Goal: Task Accomplishment & Management: Complete application form

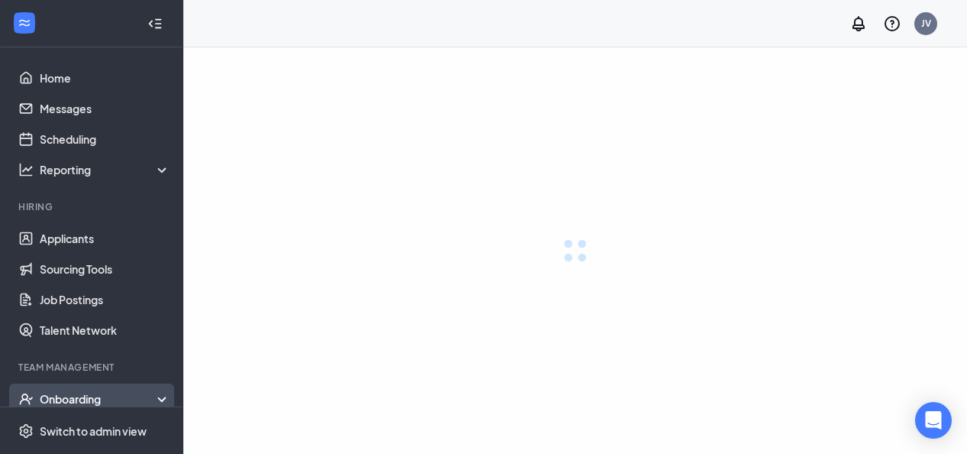
click at [142, 391] on div "Onboarding" at bounding box center [105, 398] width 131 height 15
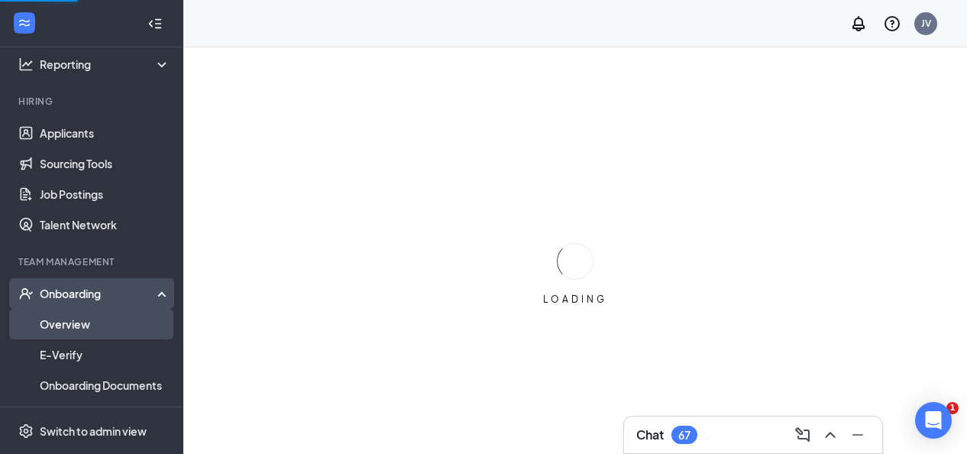
click at [68, 322] on link "Overview" at bounding box center [105, 324] width 131 height 31
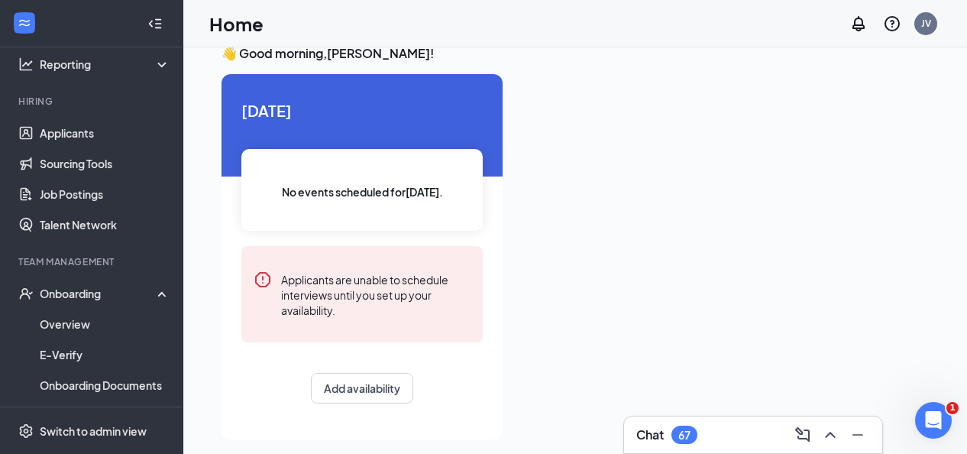
scroll to position [32, 0]
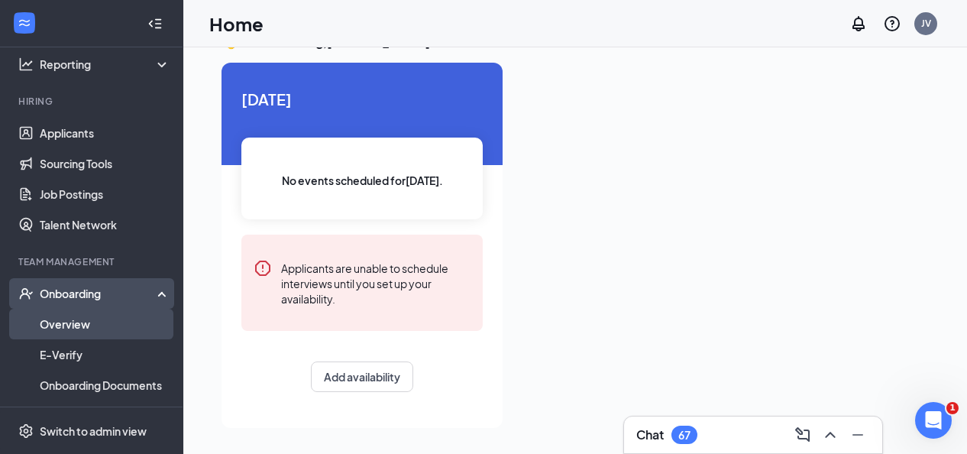
click at [62, 317] on link "Overview" at bounding box center [105, 324] width 131 height 31
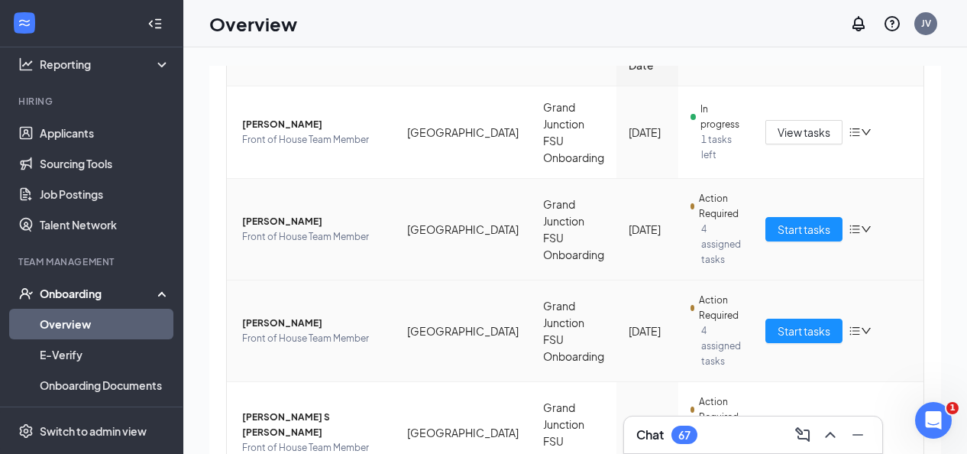
scroll to position [191, 0]
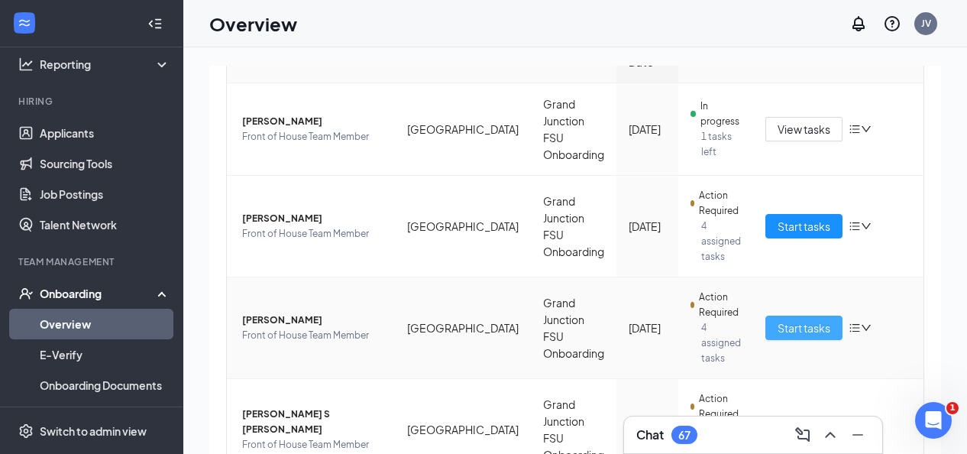
click at [808, 319] on span "Start tasks" at bounding box center [804, 327] width 53 height 17
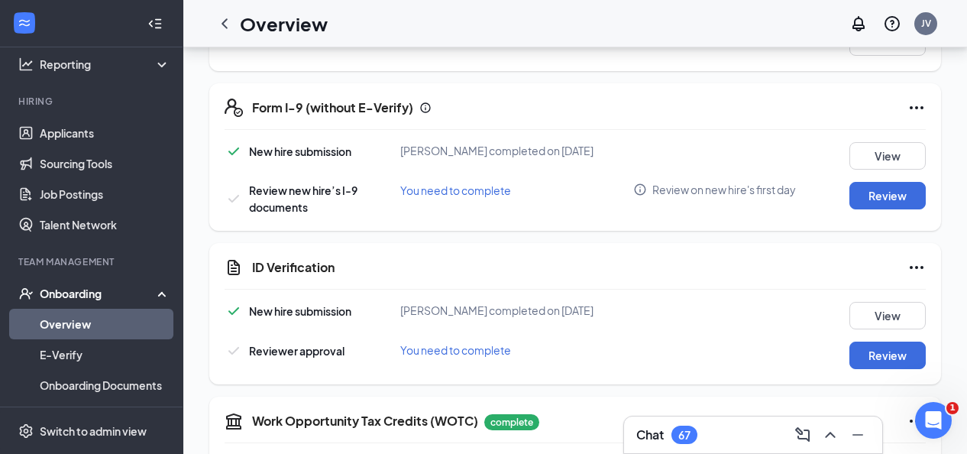
scroll to position [558, 0]
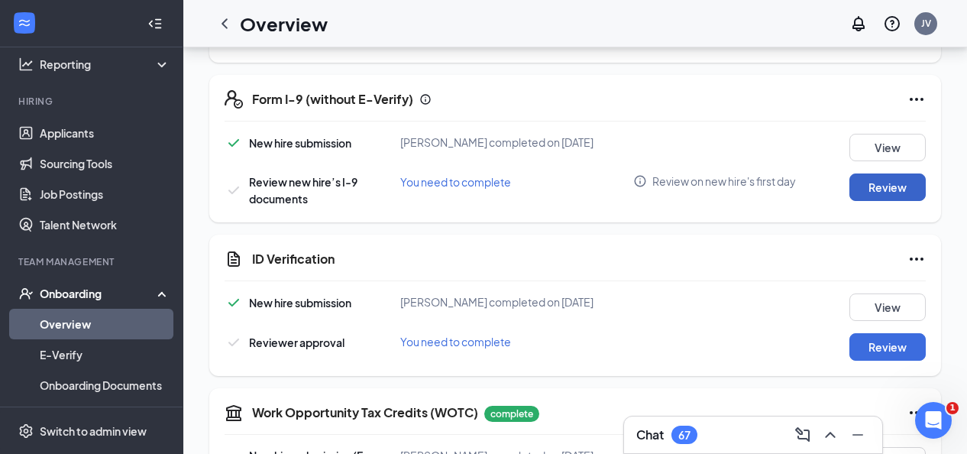
click at [898, 196] on button "Review" at bounding box center [888, 187] width 76 height 28
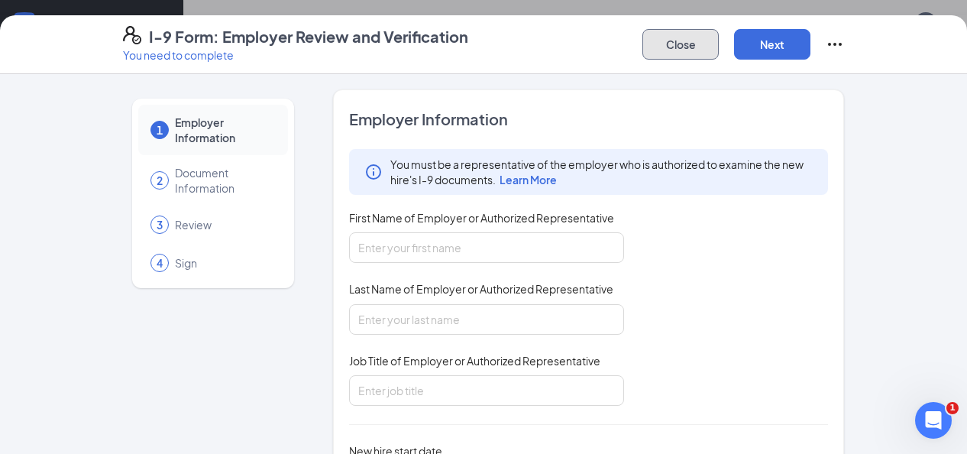
click at [677, 49] on button "Close" at bounding box center [681, 44] width 76 height 31
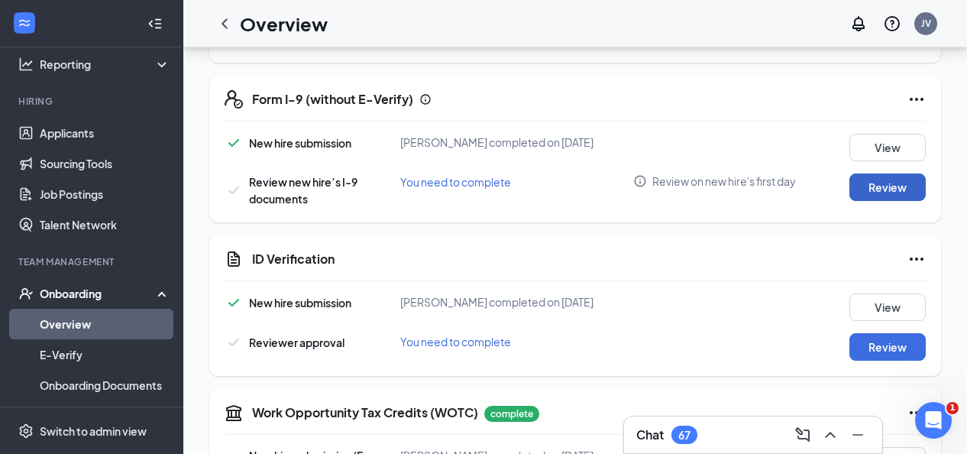
scroll to position [0, 0]
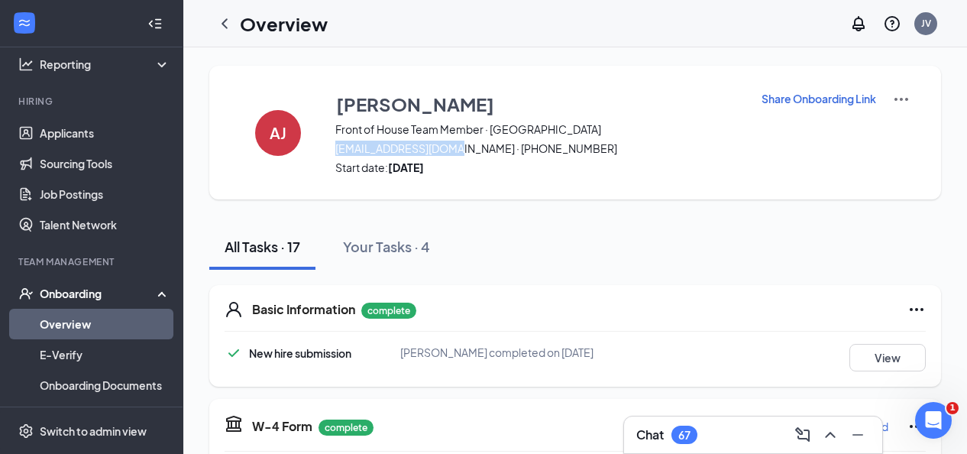
drag, startPoint x: 452, startPoint y: 151, endPoint x: 336, endPoint y: 147, distance: 116.2
click at [336, 147] on span "[EMAIL_ADDRESS][DOMAIN_NAME] · [PHONE_NUMBER]" at bounding box center [538, 148] width 406 height 15
copy span "[EMAIL_ADDRESS][DOMAIN_NAME]"
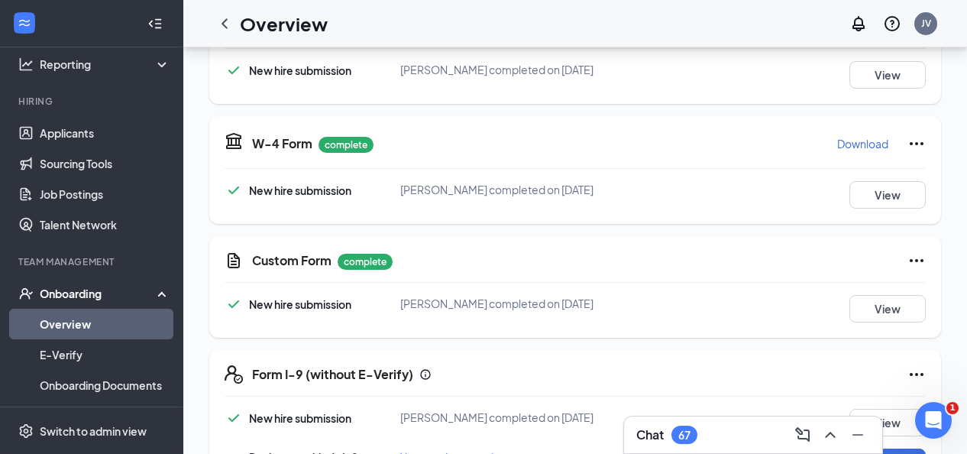
scroll to position [479, 0]
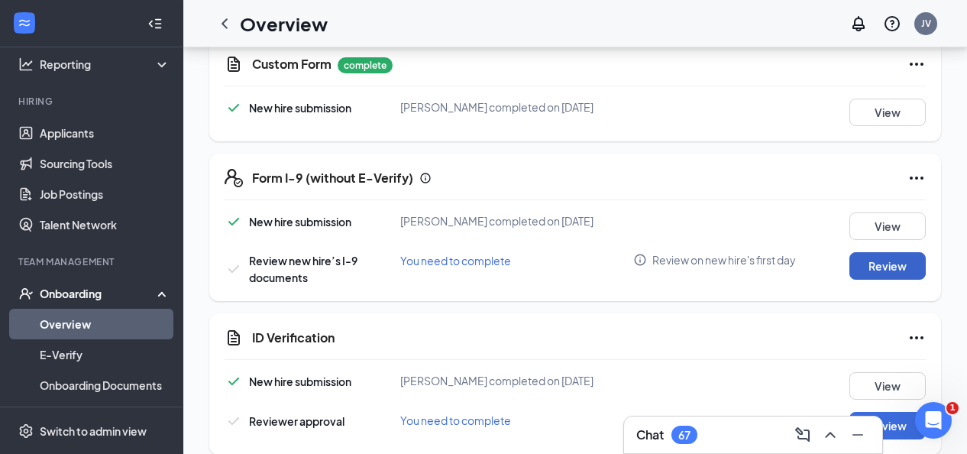
click at [892, 267] on button "Review" at bounding box center [888, 266] width 76 height 28
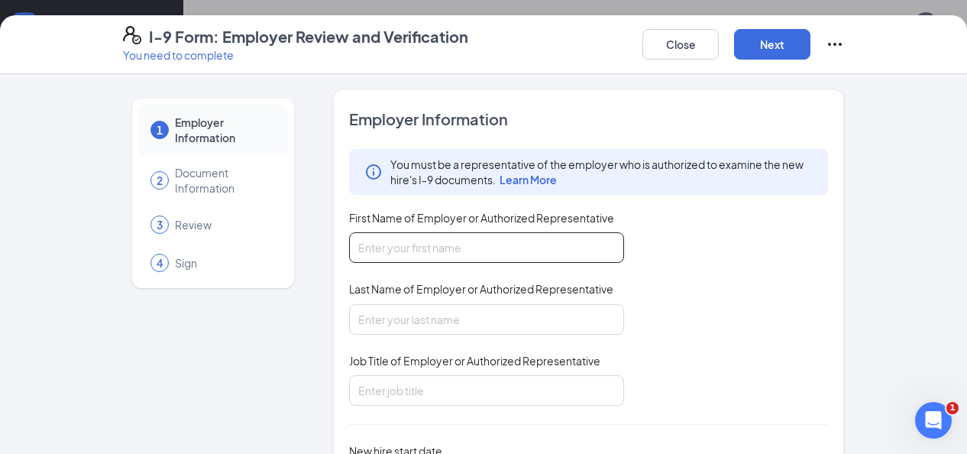
click at [471, 255] on input "First Name of Employer or Authorized Representative" at bounding box center [486, 247] width 275 height 31
type input "[PERSON_NAME]"
type input "Vail"
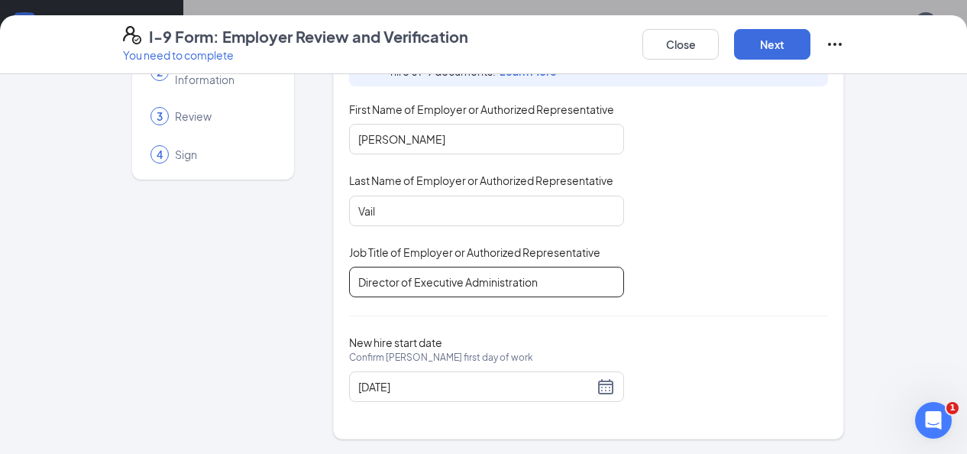
scroll to position [493, 0]
type input "Director of Executive Administration"
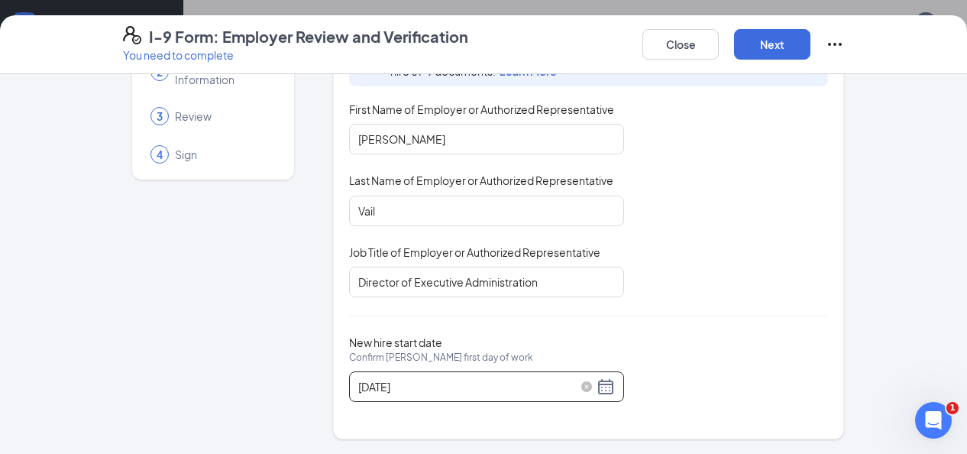
click at [609, 391] on div "[DATE]" at bounding box center [486, 386] width 257 height 18
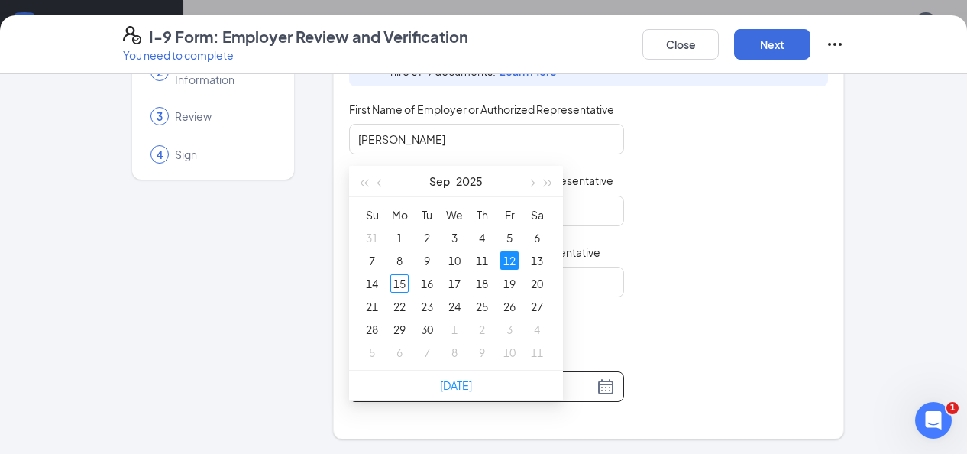
scroll to position [735, 0]
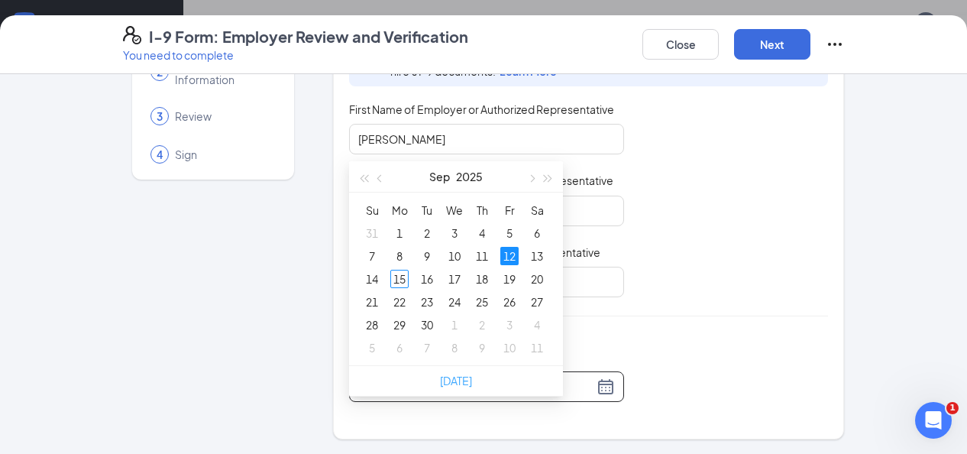
click at [468, 383] on link "[DATE]" at bounding box center [456, 381] width 32 height 14
type input "[DATE]"
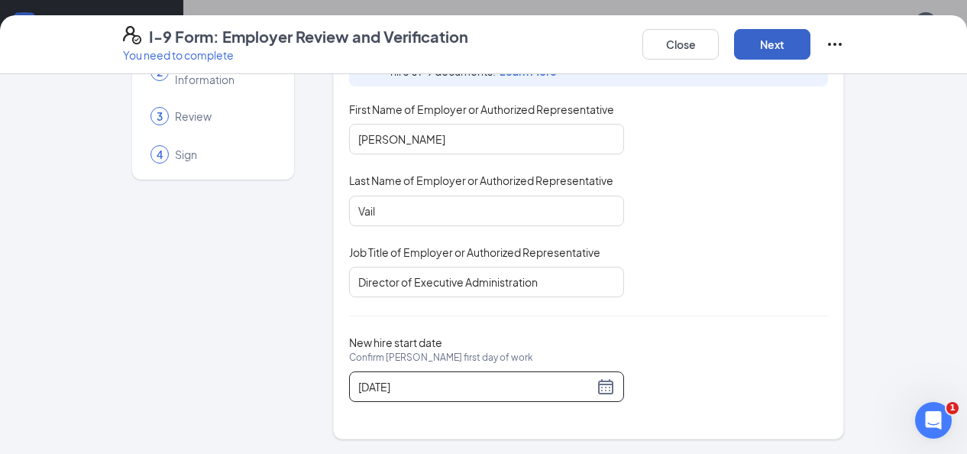
click at [786, 42] on button "Next" at bounding box center [772, 44] width 76 height 31
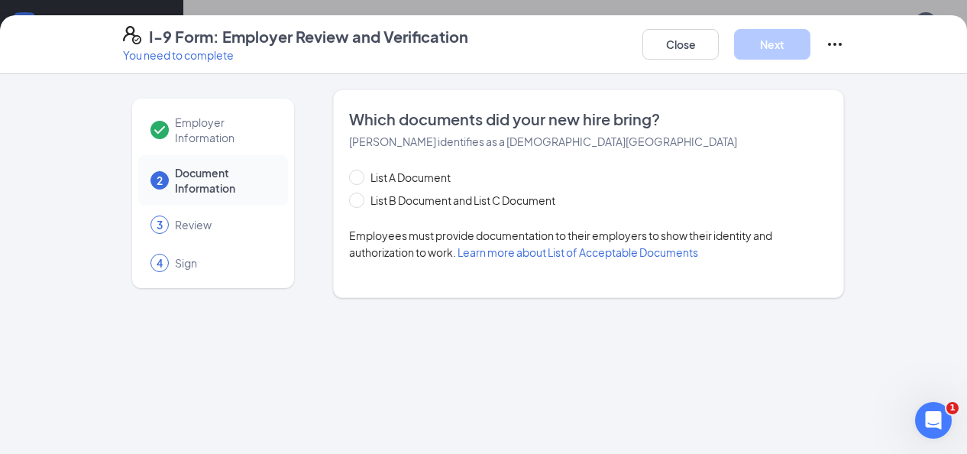
scroll to position [0, 0]
click at [355, 199] on input "List B Document and List C Document" at bounding box center [354, 198] width 11 height 11
radio input "true"
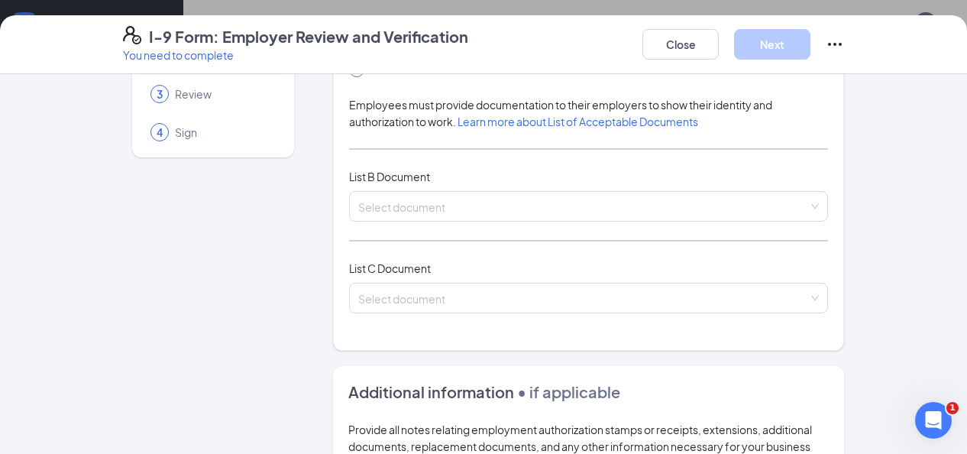
scroll to position [131, 0]
click at [555, 212] on input "search" at bounding box center [583, 202] width 450 height 23
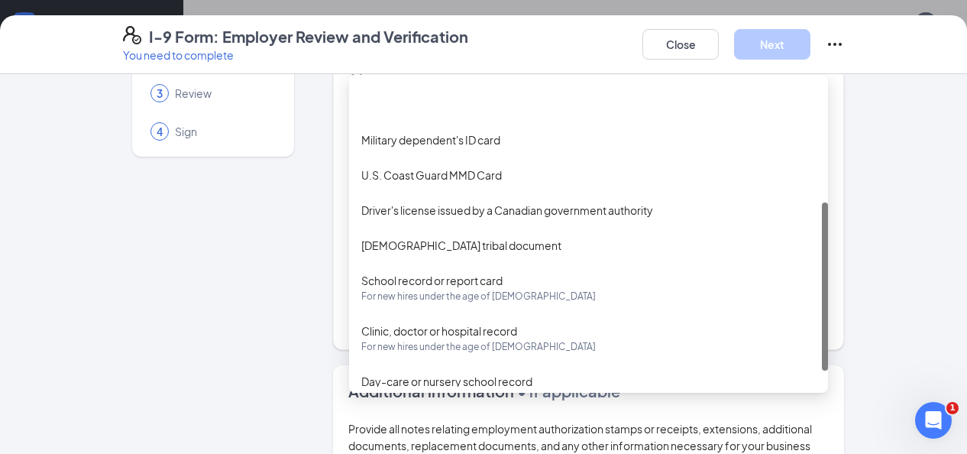
scroll to position [0, 0]
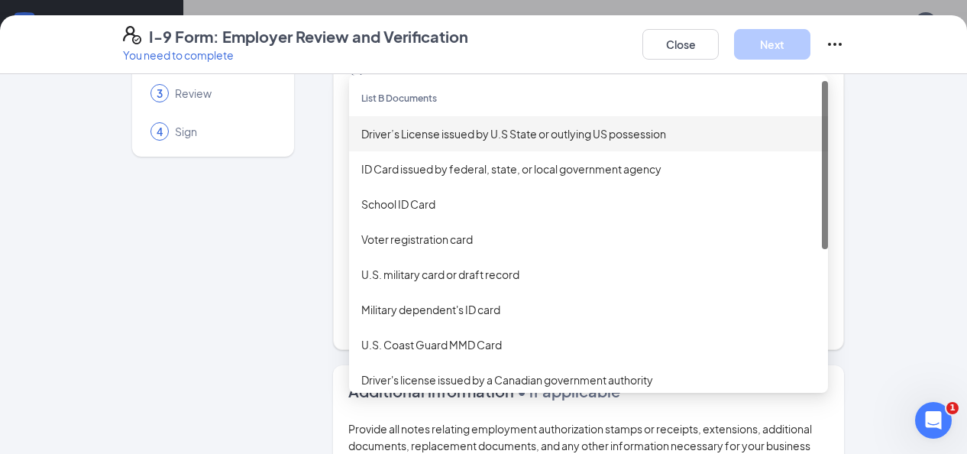
click at [504, 128] on div "Driver’s License issued by U.S State or outlying US possession" at bounding box center [588, 133] width 455 height 17
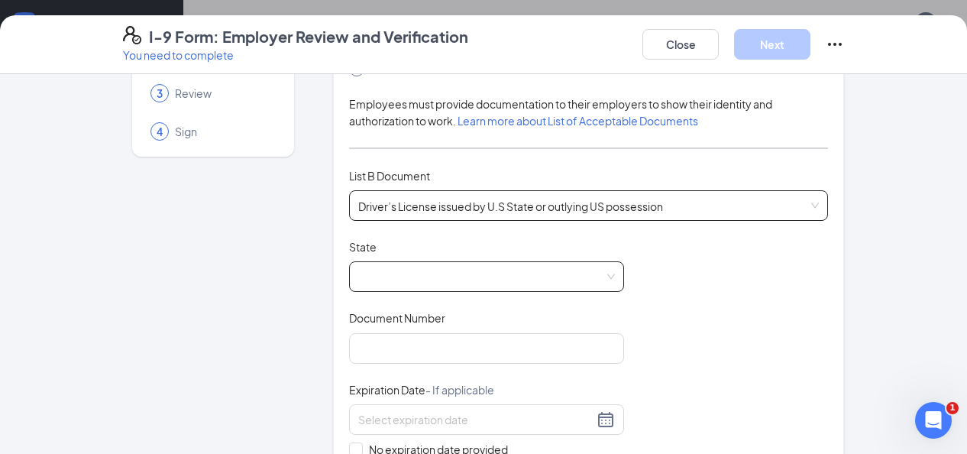
click at [476, 279] on span at bounding box center [486, 276] width 257 height 29
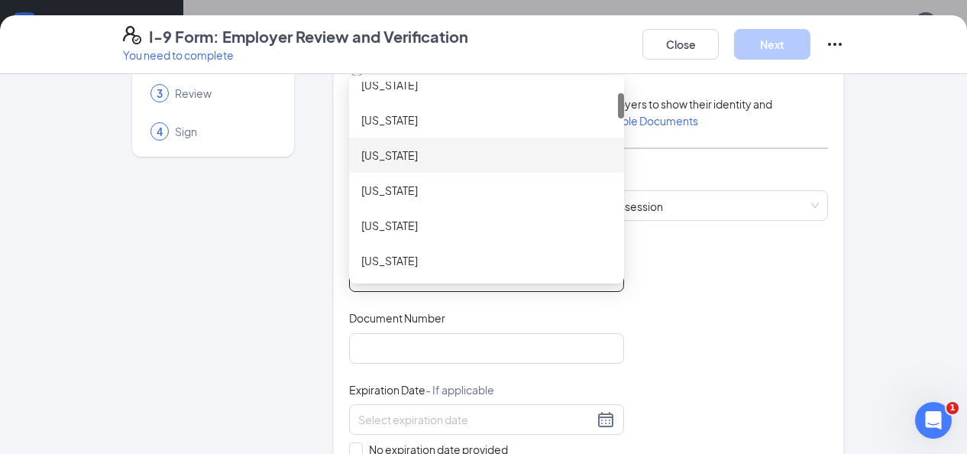
scroll to position [86, 0]
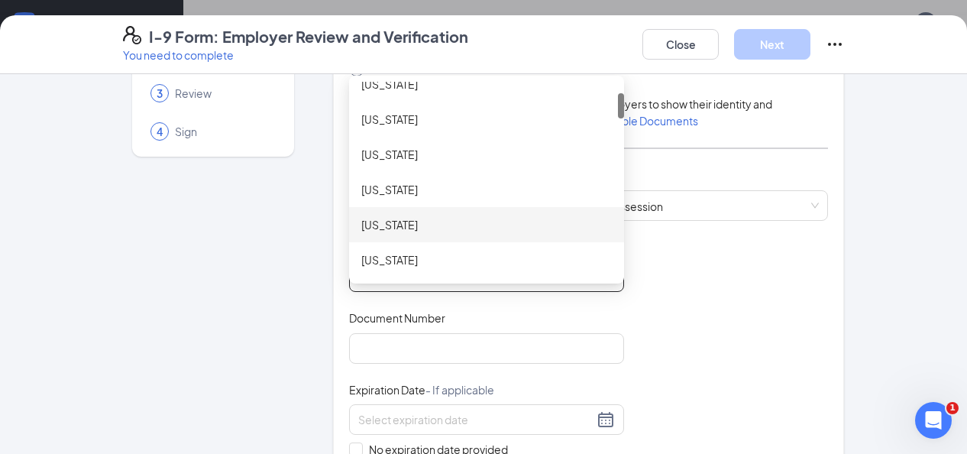
click at [393, 230] on div "[US_STATE]" at bounding box center [486, 224] width 251 height 17
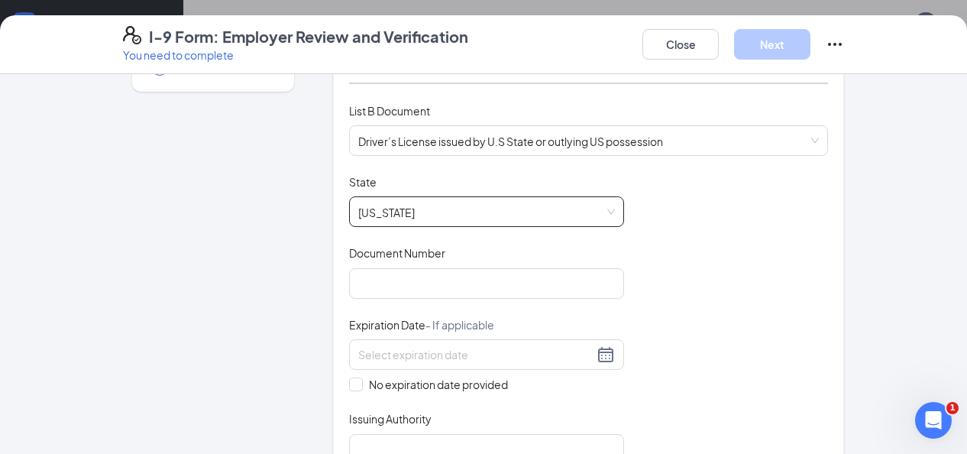
scroll to position [206, 0]
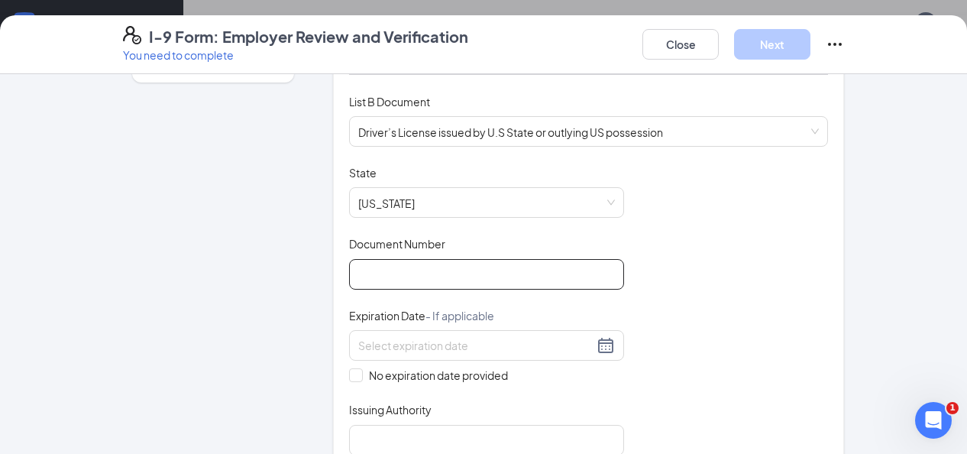
click at [494, 281] on input "Document Number" at bounding box center [486, 274] width 275 height 31
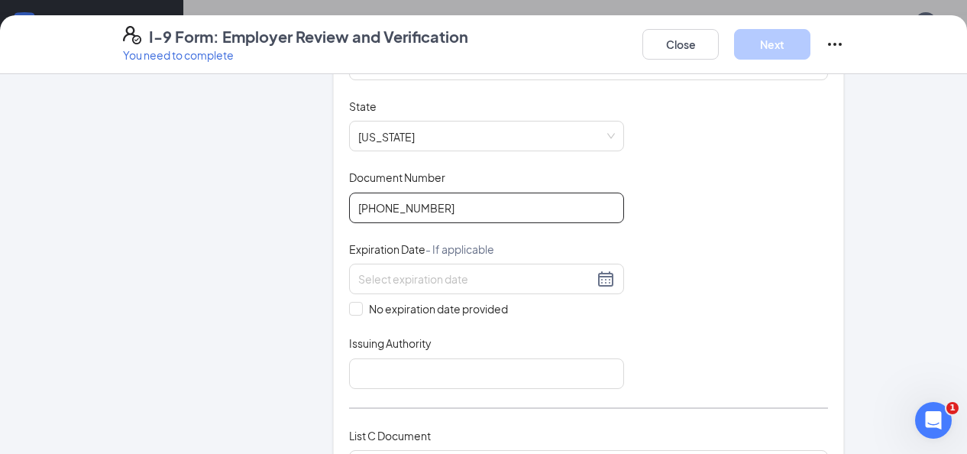
scroll to position [277, 0]
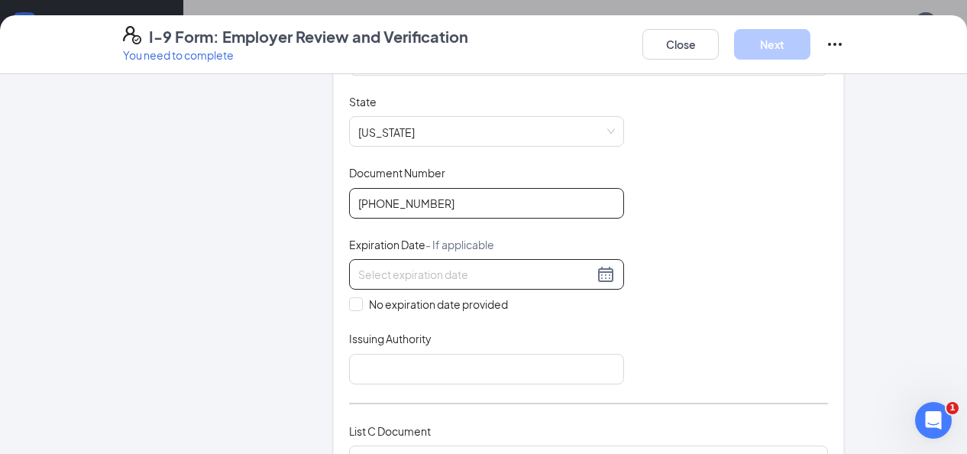
type input "[PHONE_NUMBER]"
click at [520, 275] on input at bounding box center [475, 274] width 235 height 17
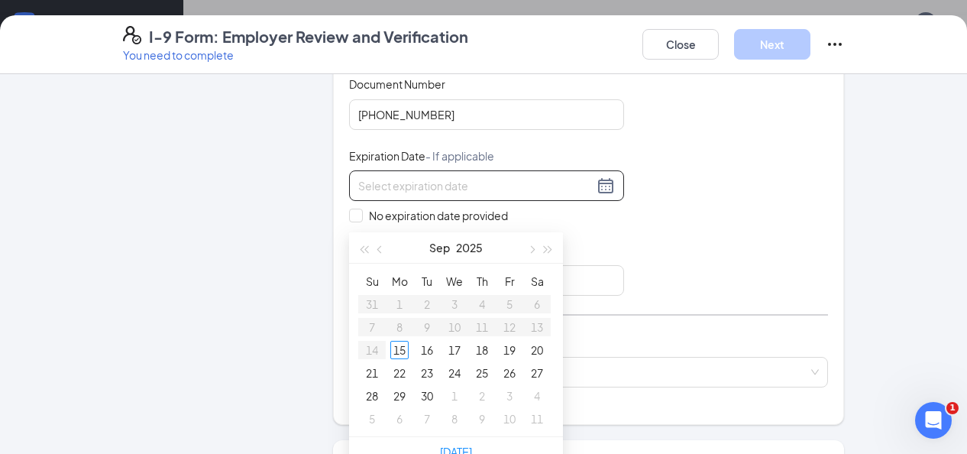
scroll to position [792, 0]
type input "[DATE]"
click at [472, 248] on button "2025" at bounding box center [469, 248] width 27 height 31
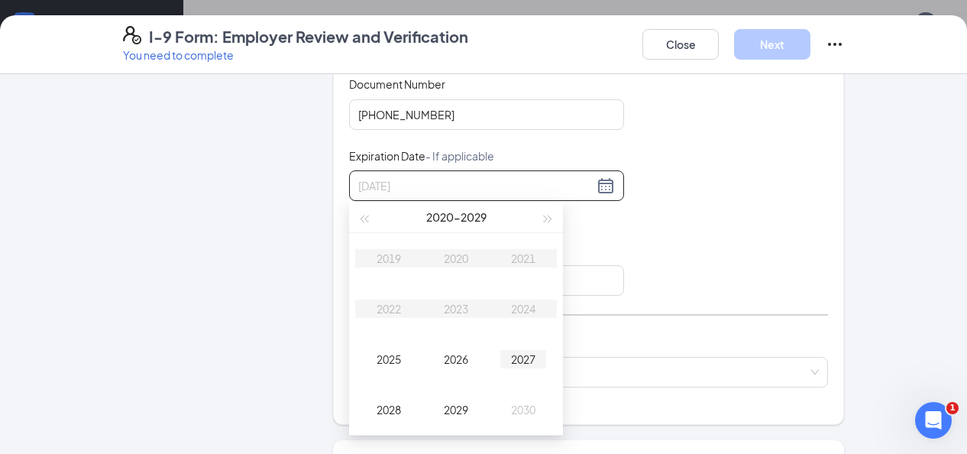
click at [533, 364] on div "2027" at bounding box center [523, 359] width 46 height 18
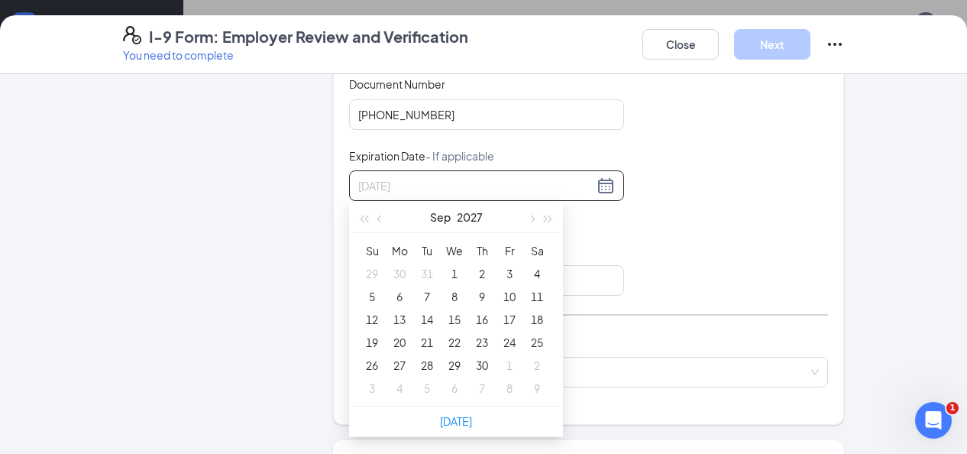
type input "[DATE]"
click at [441, 218] on button "Sep" at bounding box center [440, 217] width 21 height 31
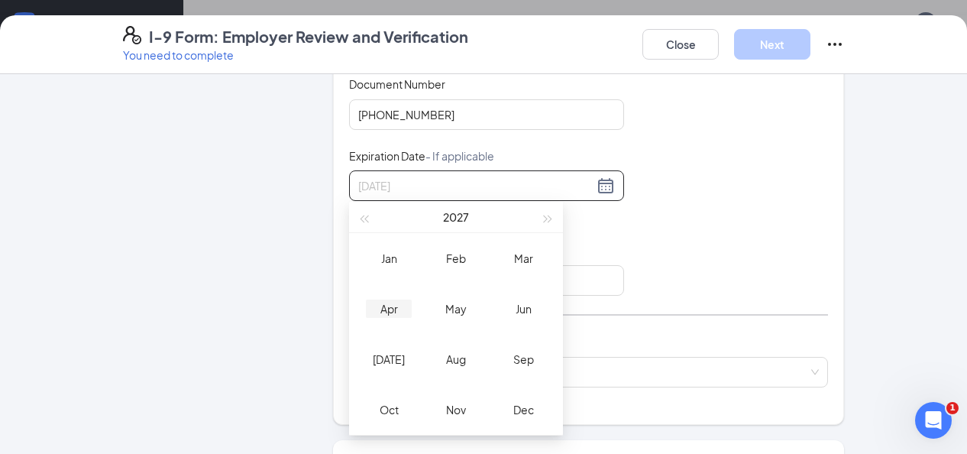
click at [390, 307] on div "Apr" at bounding box center [389, 308] width 46 height 18
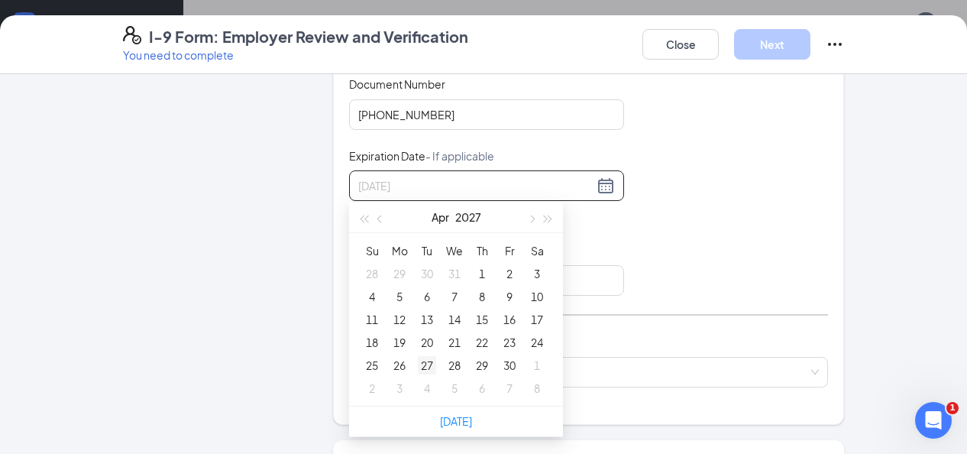
type input "[DATE]"
click at [425, 361] on div "27" at bounding box center [427, 365] width 18 height 18
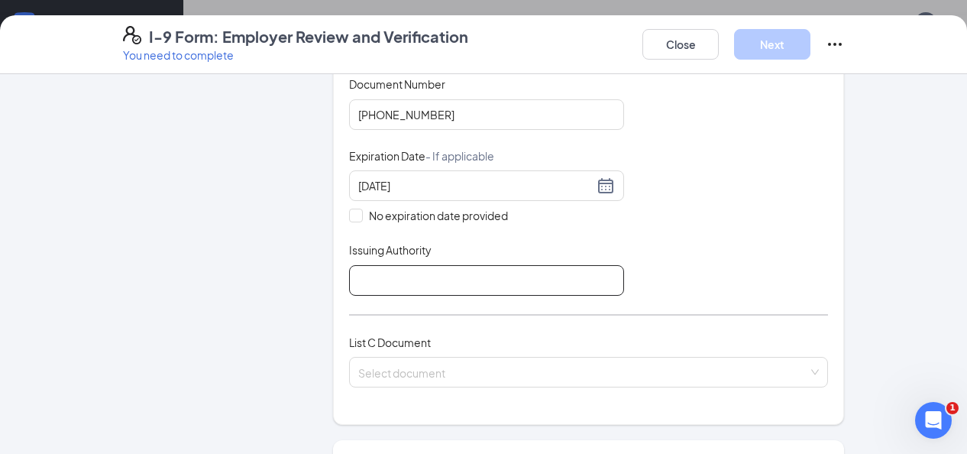
click at [564, 268] on input "Issuing Authority" at bounding box center [486, 280] width 275 height 31
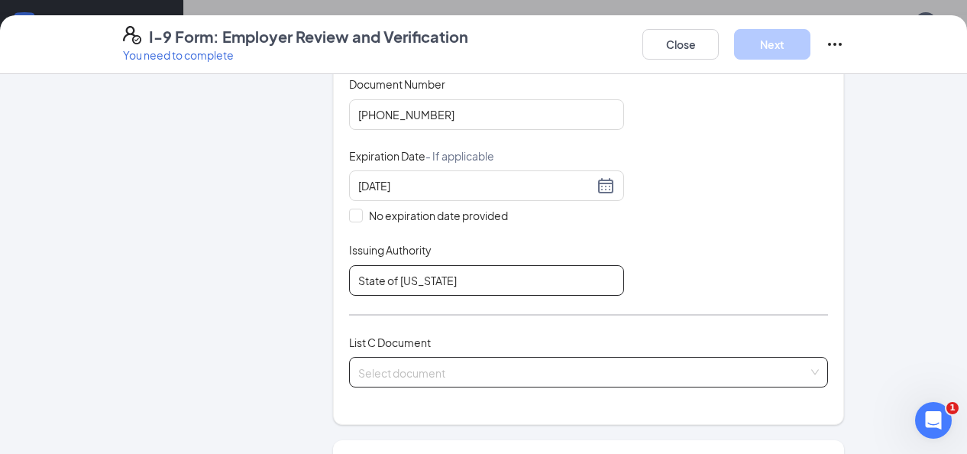
type input "State of [US_STATE]"
click at [688, 358] on input "search" at bounding box center [583, 369] width 450 height 23
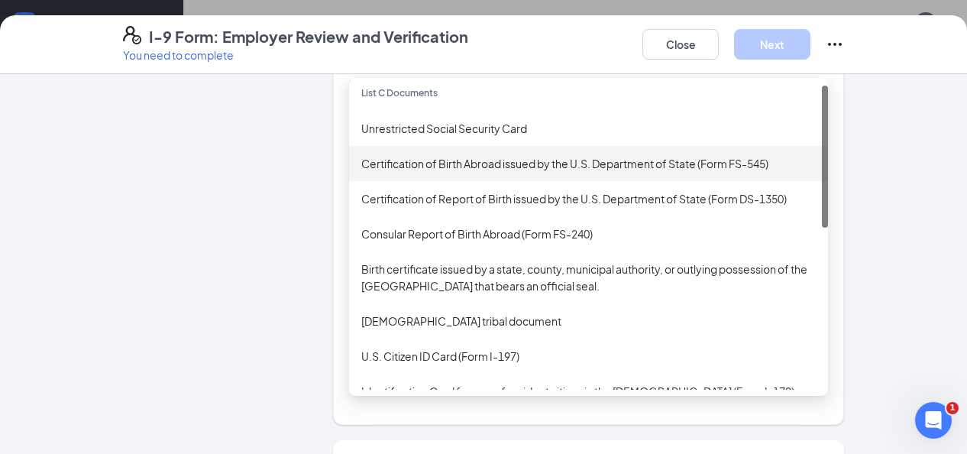
scroll to position [0, 0]
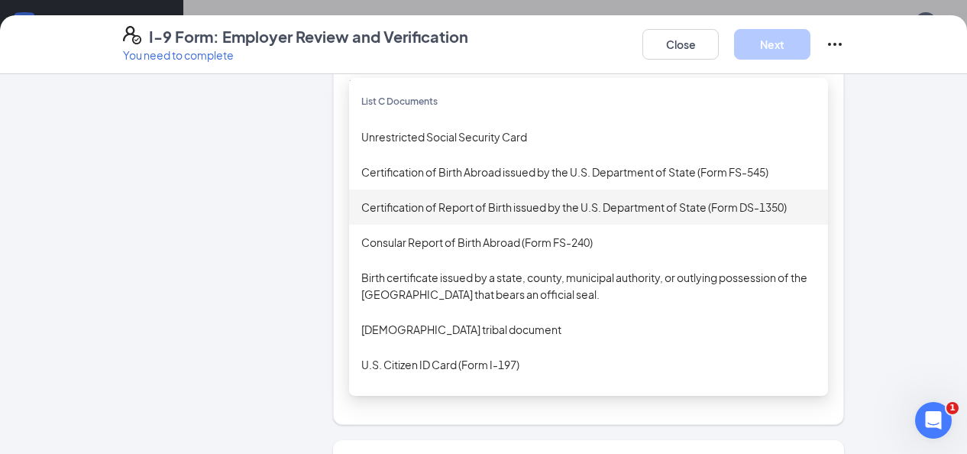
click at [617, 202] on div "Certification of Report of Birth issued by the U.S. Department of State (Form D…" at bounding box center [588, 207] width 455 height 17
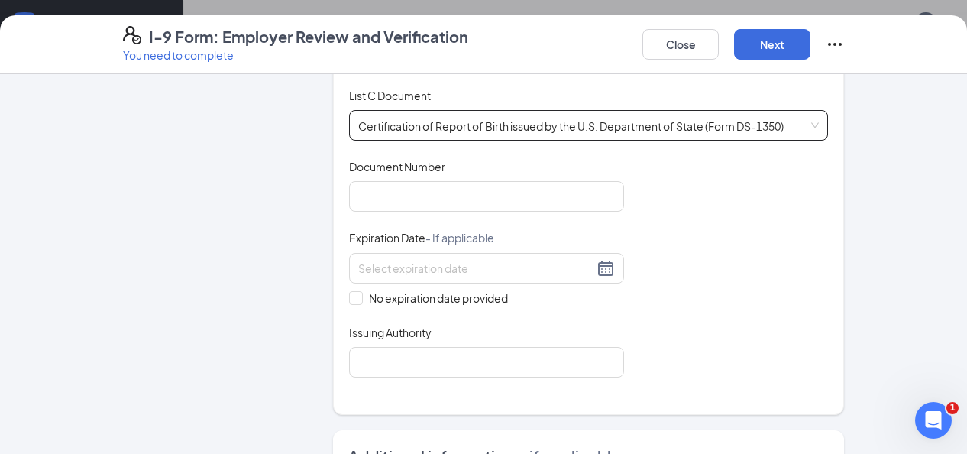
scroll to position [620, 0]
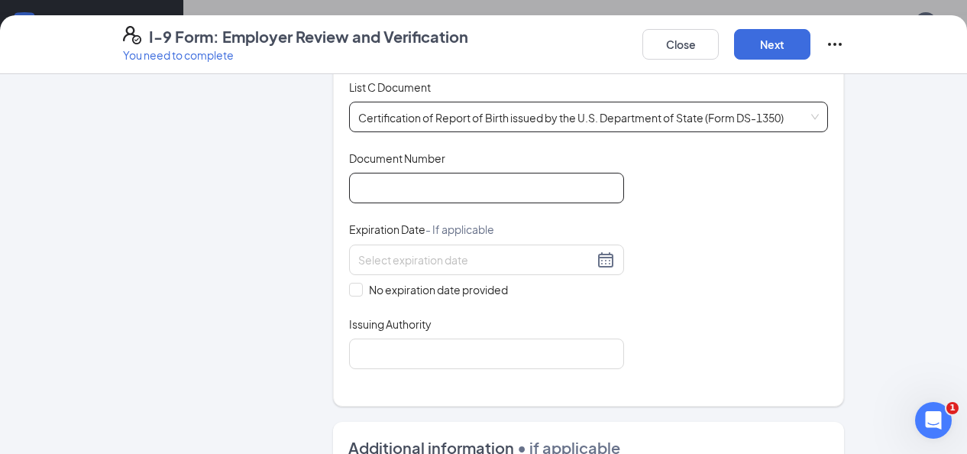
click at [455, 193] on input "Document Number" at bounding box center [486, 188] width 275 height 31
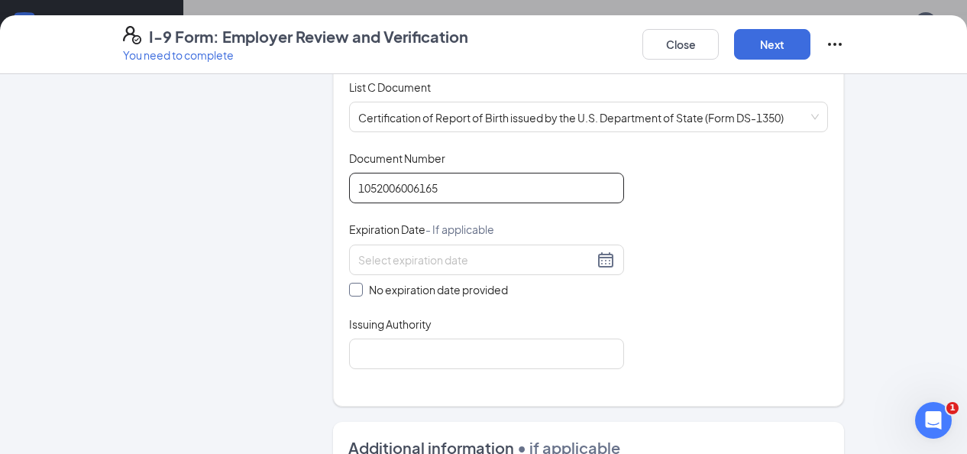
type input "1052006006165"
click at [358, 290] on span at bounding box center [356, 290] width 14 height 14
click at [358, 290] on input "No expiration date provided" at bounding box center [354, 288] width 11 height 11
checkbox input "true"
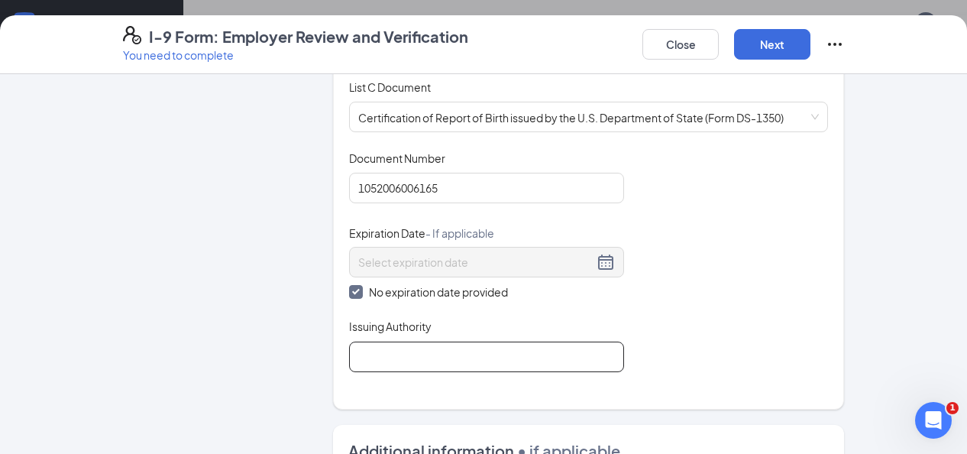
click at [463, 363] on input "Issuing Authority" at bounding box center [486, 357] width 275 height 31
click at [777, 298] on div "Document Title Certification of Report of Birth issued by the U.S. Department o…" at bounding box center [588, 262] width 479 height 222
click at [377, 355] on input "Stat of [US_STATE]" at bounding box center [486, 357] width 275 height 31
type input "State of [US_STATE]"
click at [688, 336] on div "Document Title Certification of Report of Birth issued by the U.S. Department o…" at bounding box center [588, 262] width 479 height 222
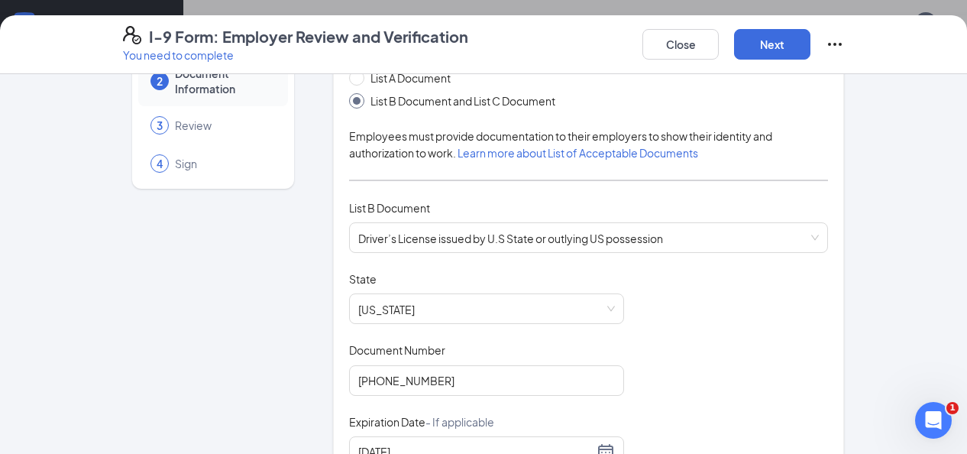
scroll to position [0, 0]
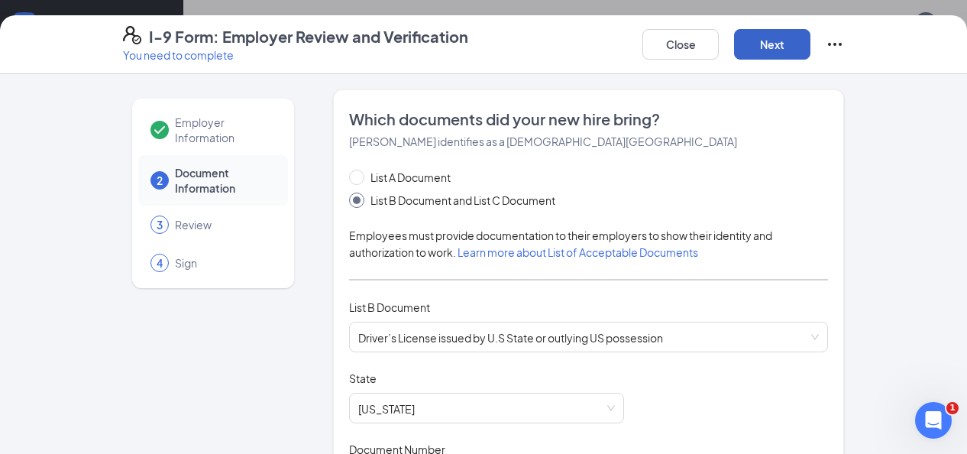
click at [772, 44] on button "Next" at bounding box center [772, 44] width 76 height 31
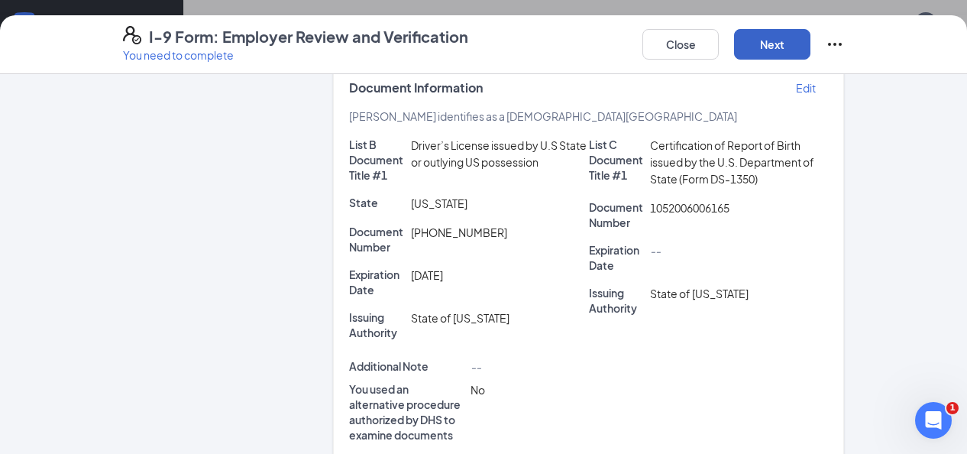
scroll to position [286, 0]
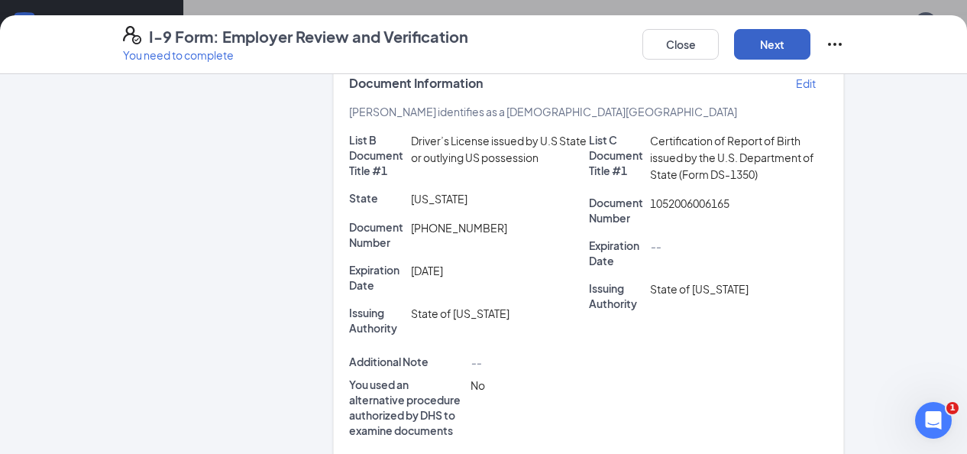
click at [777, 43] on button "Next" at bounding box center [772, 44] width 76 height 31
click at [785, 42] on button "Next" at bounding box center [772, 44] width 76 height 31
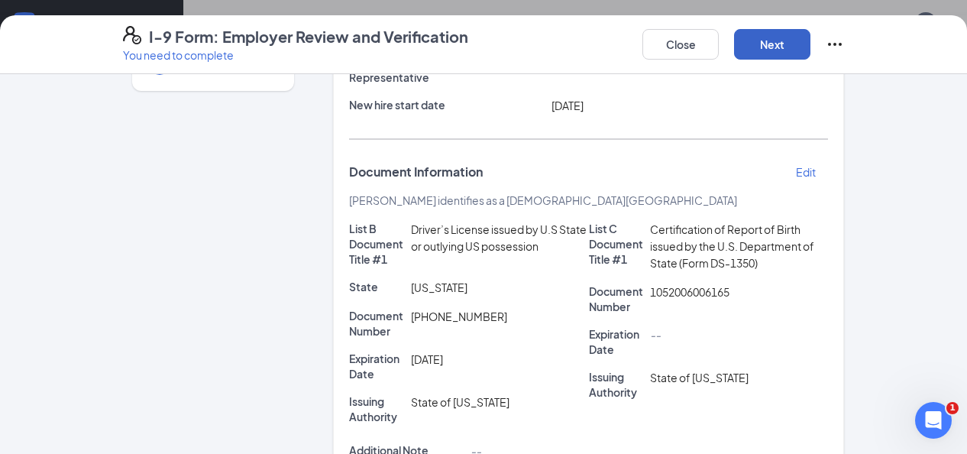
scroll to position [508, 0]
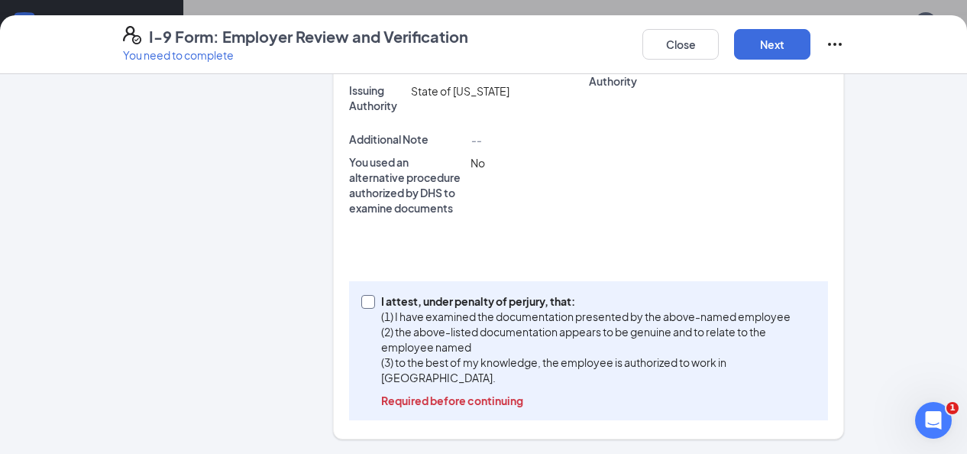
click at [371, 303] on input "I attest, under penalty of [PERSON_NAME], that: (1) I have examined the documen…" at bounding box center [366, 300] width 11 height 11
checkbox input "true"
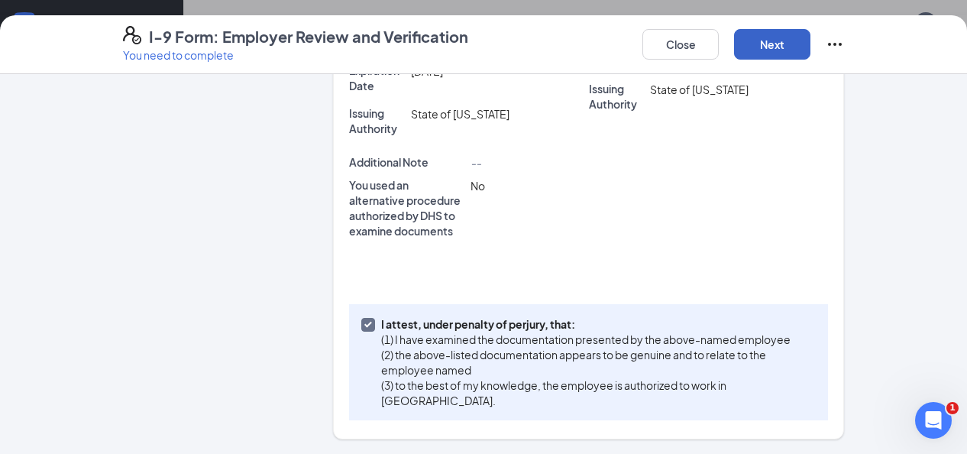
click at [761, 42] on button "Next" at bounding box center [772, 44] width 76 height 31
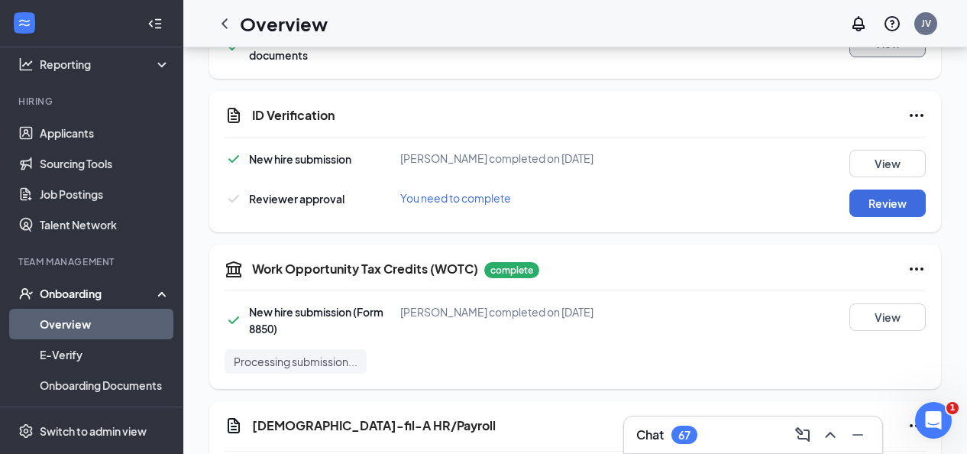
scroll to position [704, 0]
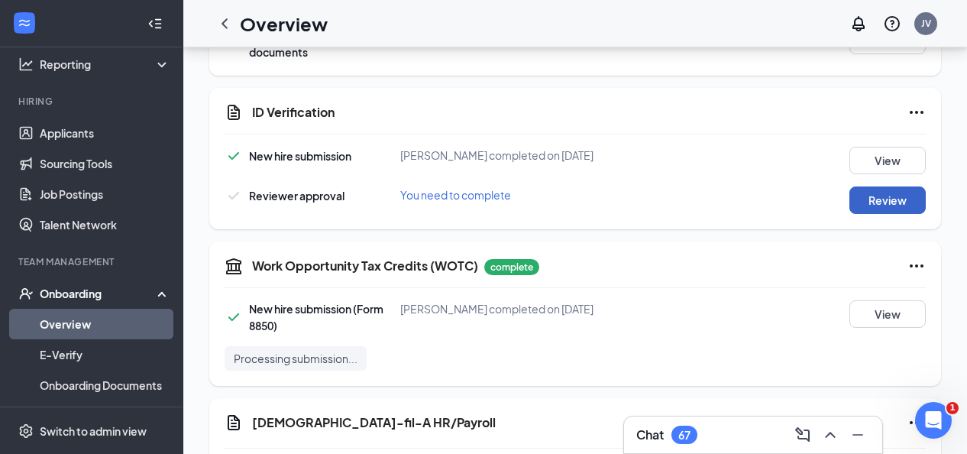
click at [875, 206] on button "Review" at bounding box center [888, 200] width 76 height 28
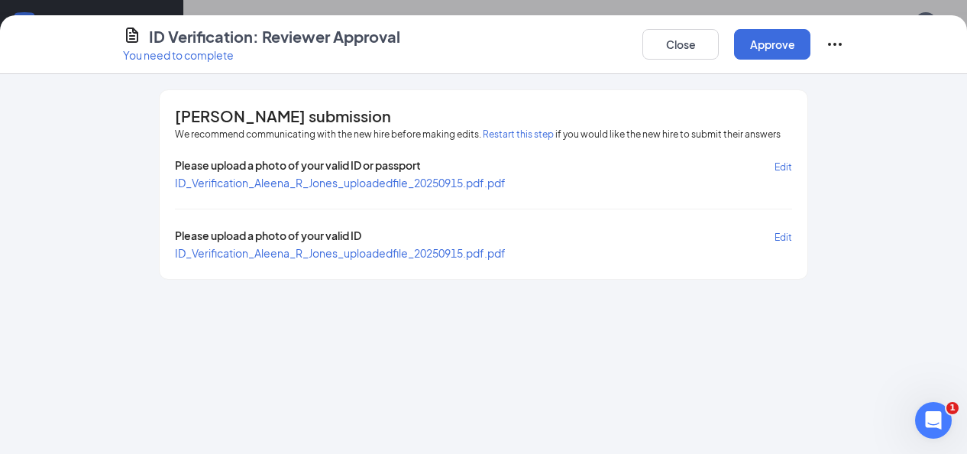
click at [388, 183] on span "ID_Verification_Aleena_R_Jones_uploadedfile_20250915.pdf.pdf" at bounding box center [340, 183] width 331 height 14
click at [418, 251] on span "ID_Verification_Aleena_R_Jones_uploadedfile_20250915.pdf.pdf" at bounding box center [340, 253] width 331 height 14
click at [781, 47] on button "Approve" at bounding box center [772, 44] width 76 height 31
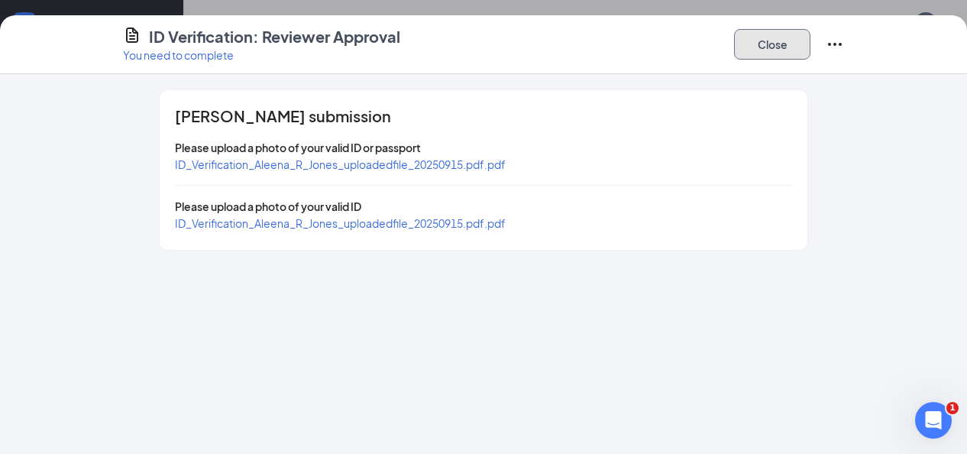
click at [781, 47] on button "Close" at bounding box center [772, 44] width 76 height 31
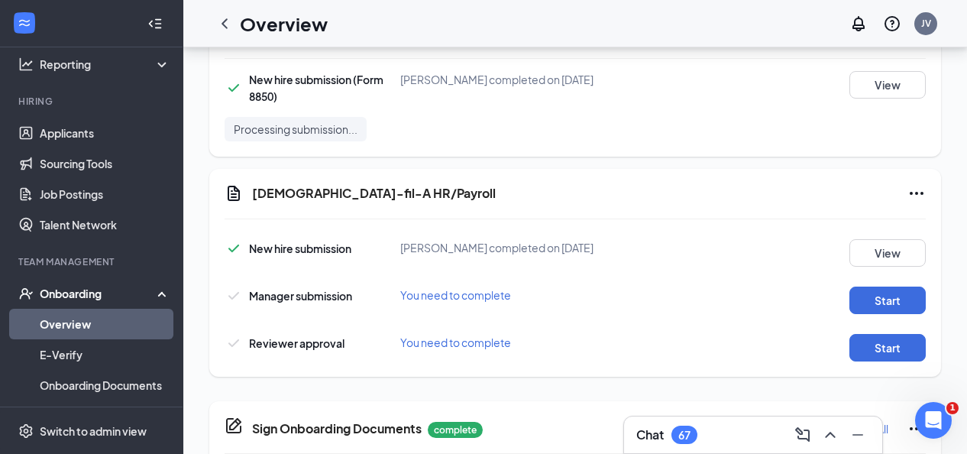
scroll to position [942, 0]
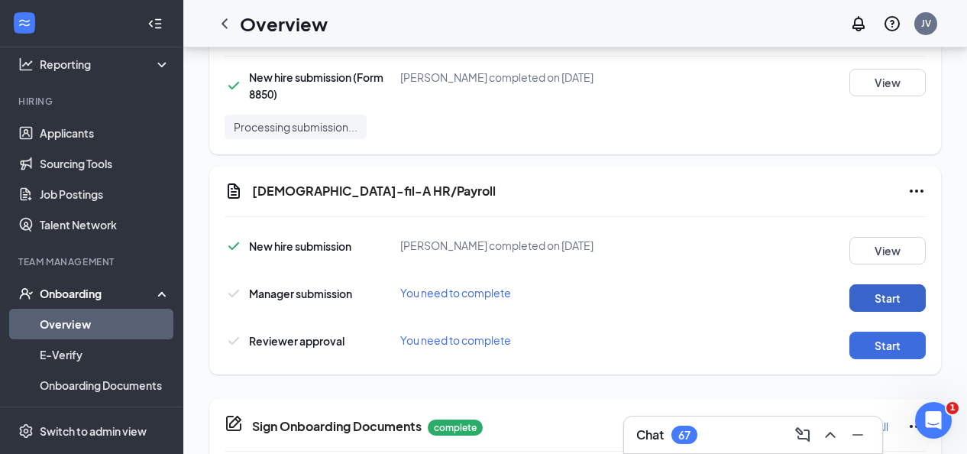
click at [902, 292] on button "Start" at bounding box center [888, 298] width 76 height 28
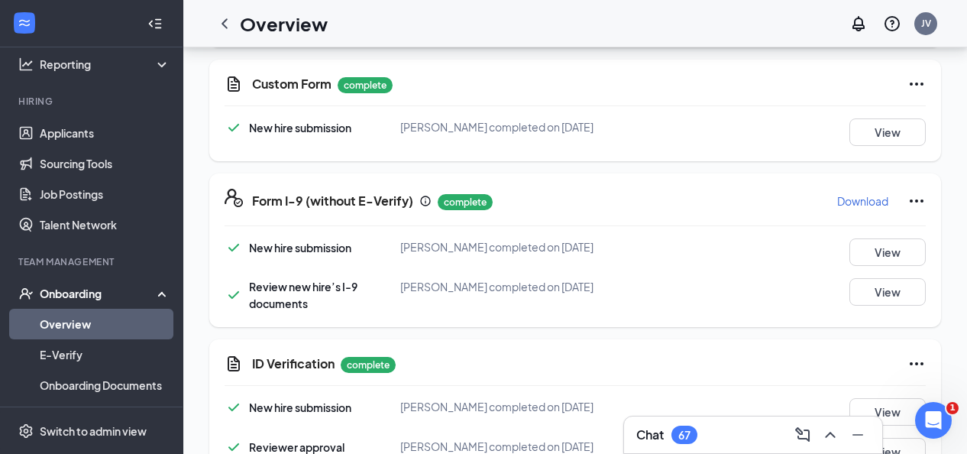
scroll to position [1013, 0]
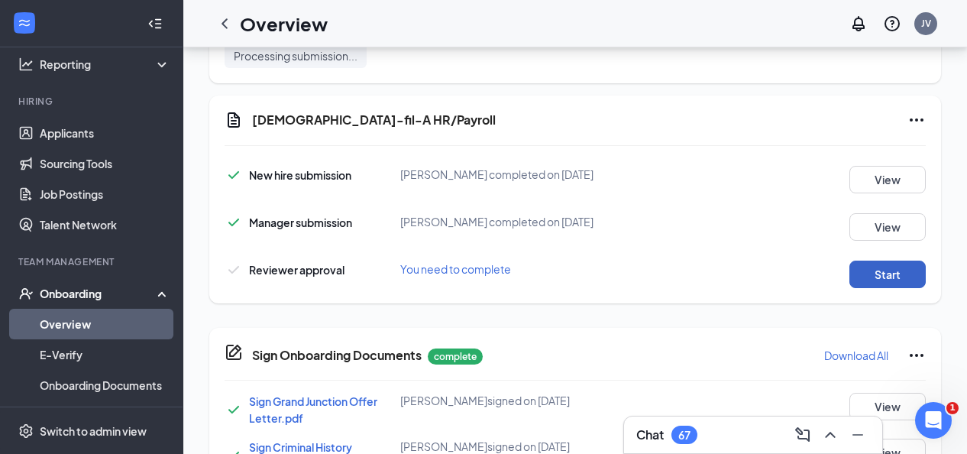
click at [881, 270] on button "Start" at bounding box center [888, 275] width 76 height 28
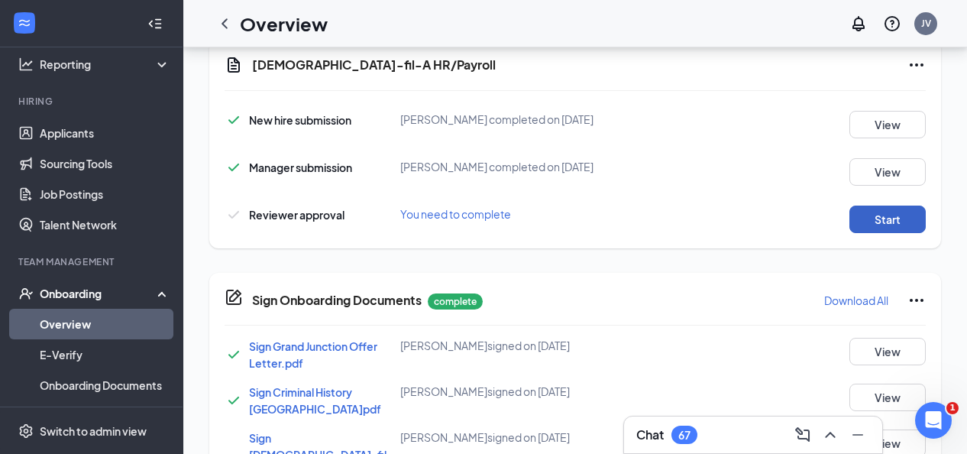
scroll to position [1076, 0]
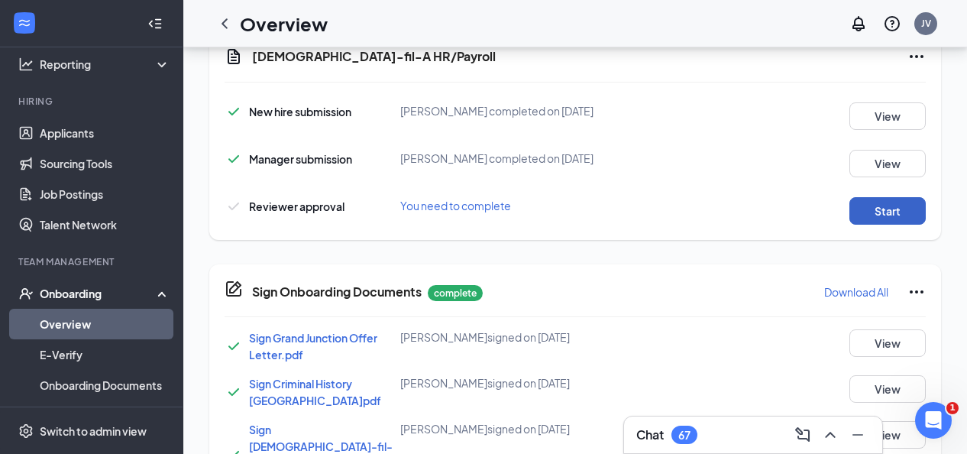
click at [889, 204] on button "Start" at bounding box center [888, 211] width 76 height 28
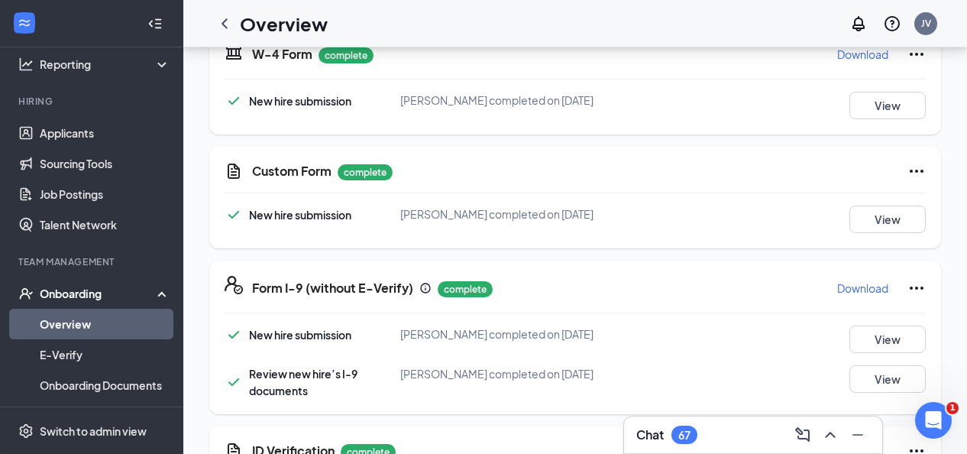
scroll to position [385, 0]
